Goal: Navigation & Orientation: Understand site structure

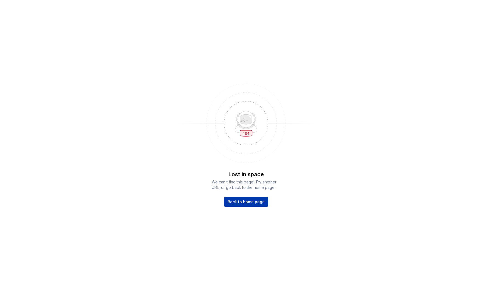
click at [253, 202] on span "Back to home page" at bounding box center [246, 201] width 37 height 5
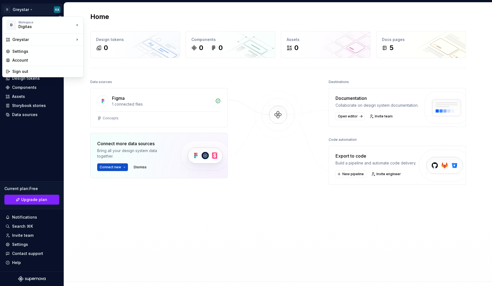
click at [27, 10] on html "D Greystar KA Home Documentation Analytics Code automation Design system data D…" at bounding box center [246, 143] width 492 height 286
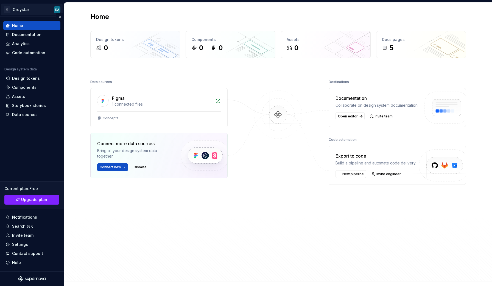
click at [27, 10] on html "D Greystar KA Home Documentation Analytics Code automation Design system data D…" at bounding box center [246, 143] width 492 height 286
click at [34, 79] on div "Design tokens" at bounding box center [26, 78] width 28 height 5
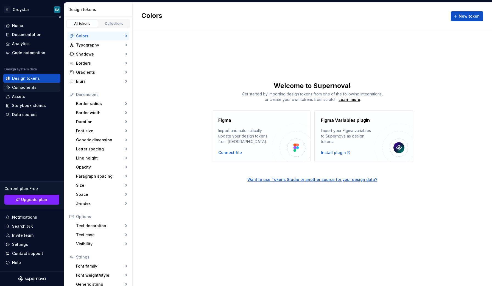
click at [29, 89] on div "Components" at bounding box center [24, 87] width 24 height 5
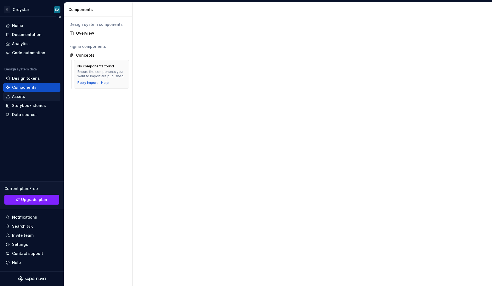
click at [24, 97] on div "Assets" at bounding box center [18, 96] width 13 height 5
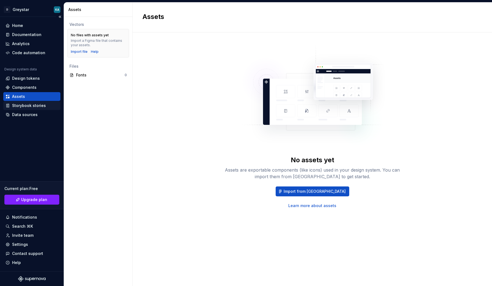
click at [24, 107] on div "Storybook stories" at bounding box center [29, 105] width 34 height 5
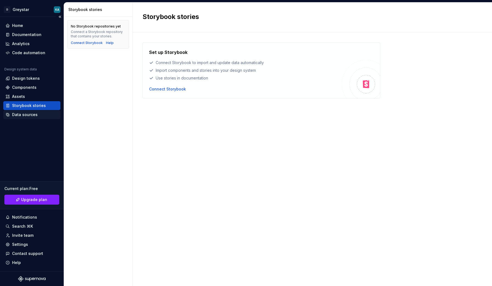
click at [26, 115] on div "Data sources" at bounding box center [25, 114] width 26 height 5
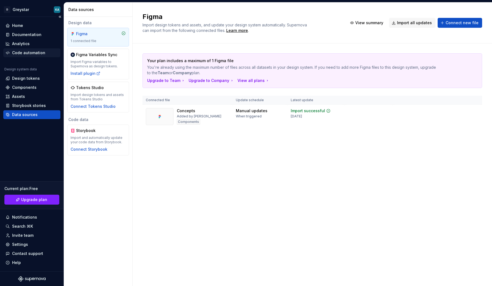
click at [39, 52] on div "Code automation" at bounding box center [28, 52] width 33 height 5
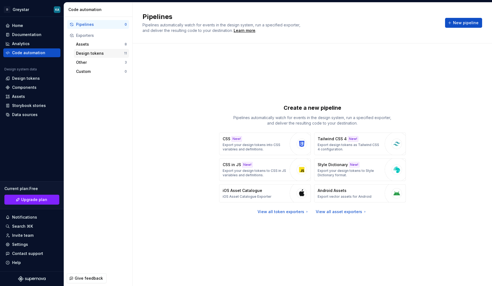
click at [106, 54] on div "Design tokens" at bounding box center [100, 53] width 48 height 5
